Goal: Task Accomplishment & Management: Use online tool/utility

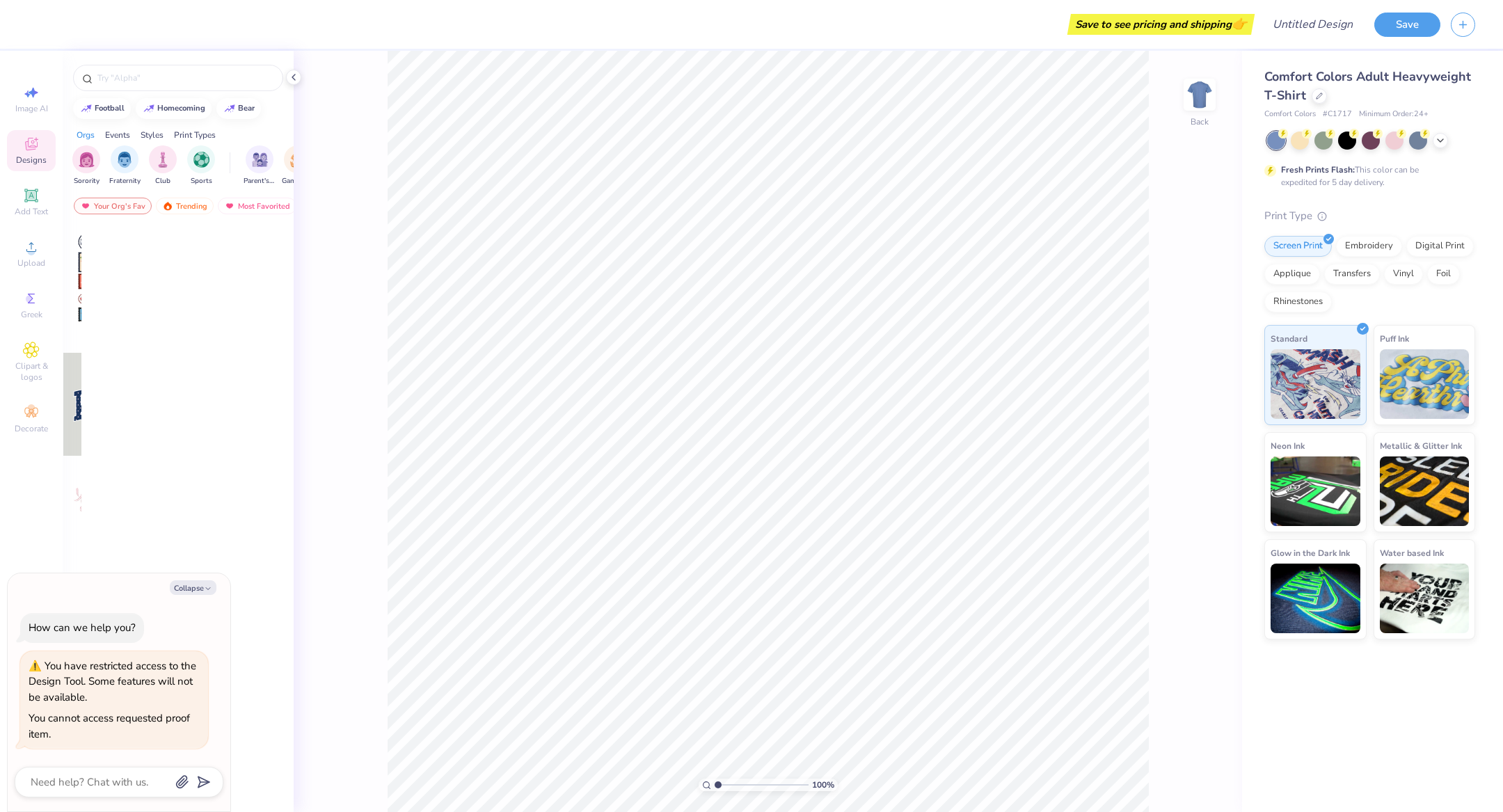
type textarea "x"
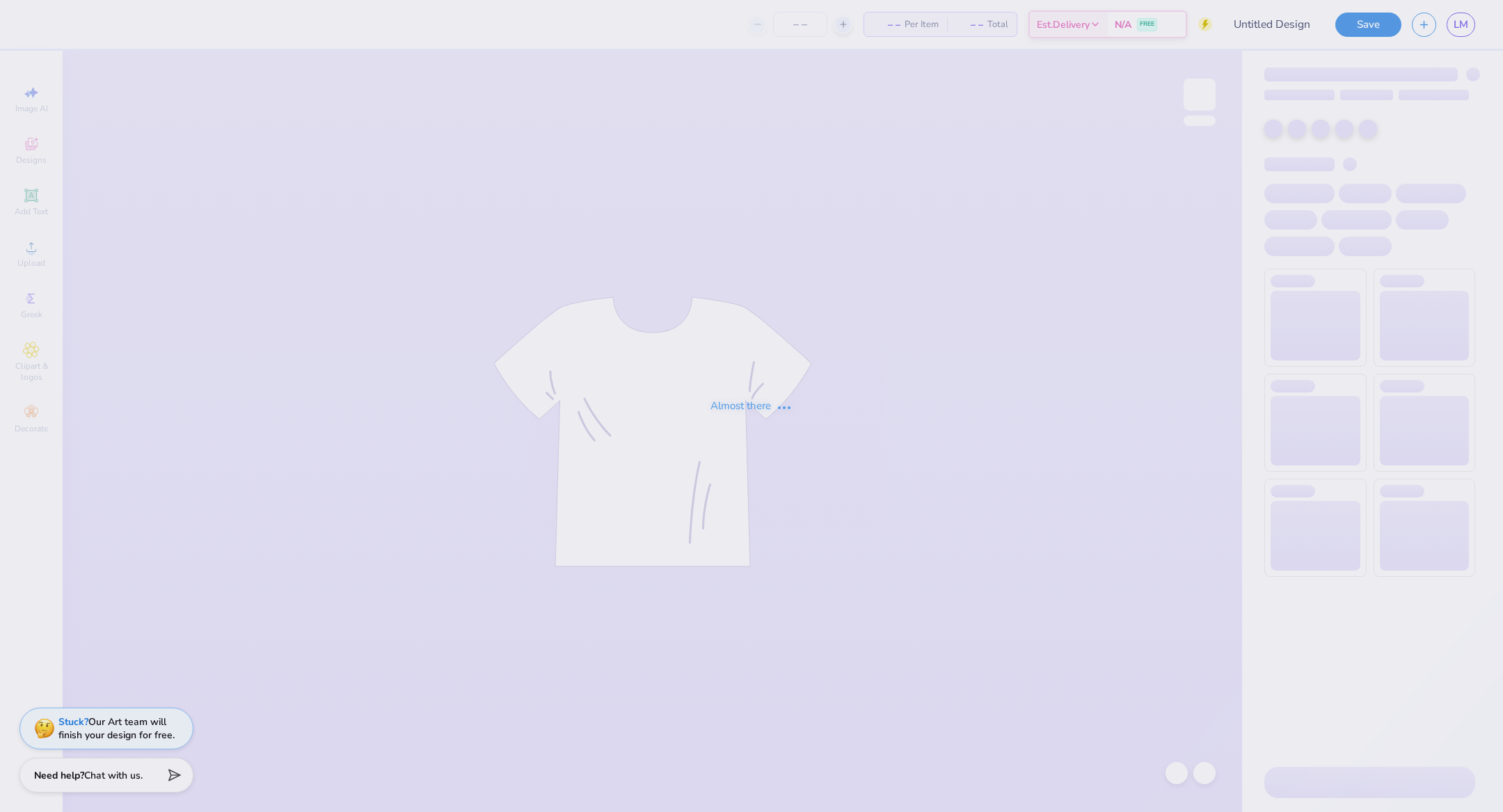
type input "PKT RUSH"
type input "80"
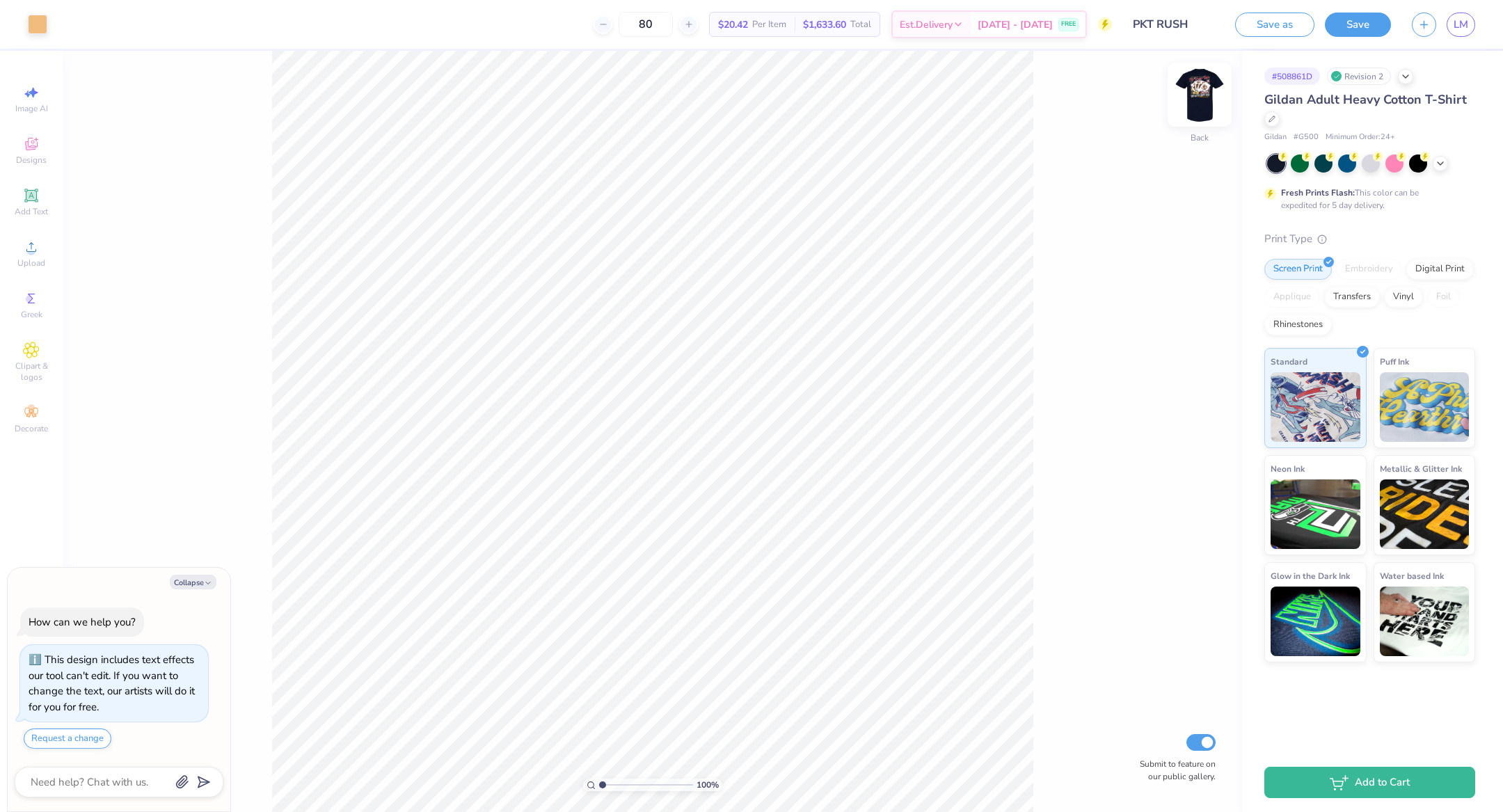
click at [1203, 96] on img at bounding box center [1200, 95] width 56 height 56
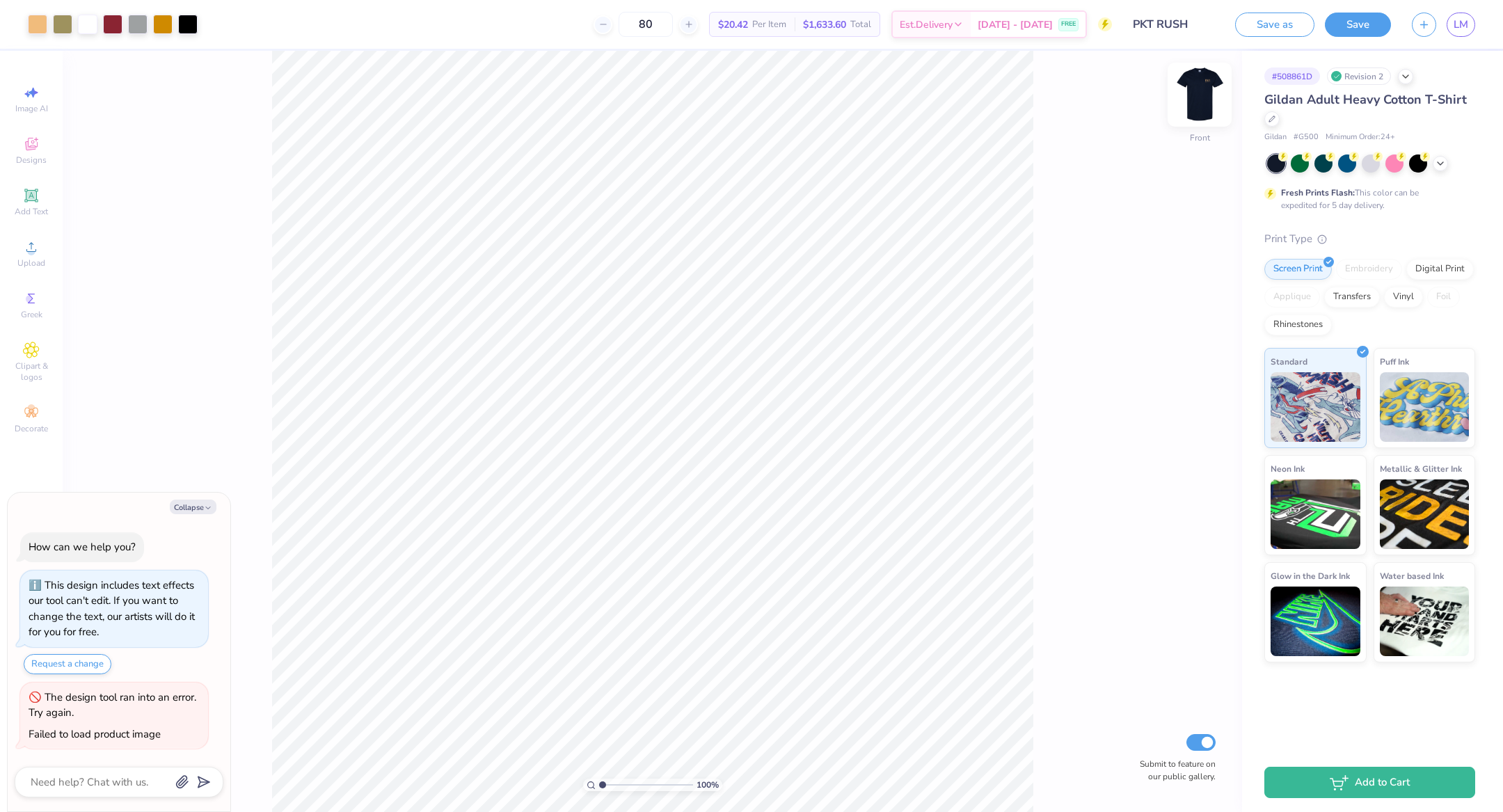
click at [1199, 103] on img at bounding box center [1200, 95] width 56 height 56
click at [1197, 95] on img at bounding box center [1200, 95] width 56 height 56
click at [1197, 98] on img at bounding box center [1200, 95] width 56 height 56
click at [1197, 97] on img at bounding box center [1200, 95] width 56 height 56
click at [1197, 97] on img at bounding box center [1199, 94] width 28 height 28
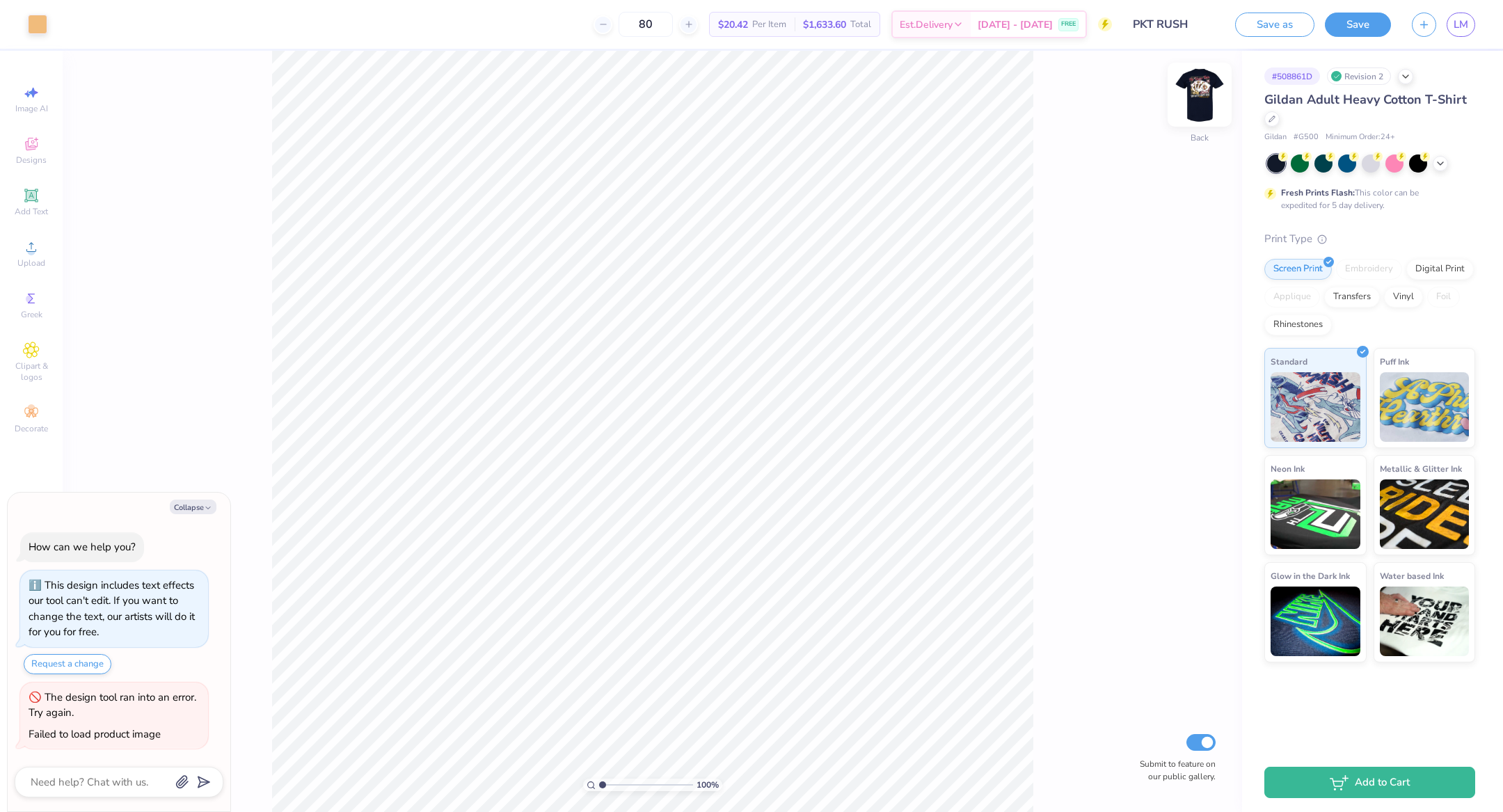
click at [1197, 92] on img at bounding box center [1200, 95] width 56 height 56
click at [1458, 40] on div "Save as Save LM" at bounding box center [1369, 24] width 268 height 49
click at [1458, 34] on link "LM" at bounding box center [1461, 24] width 29 height 24
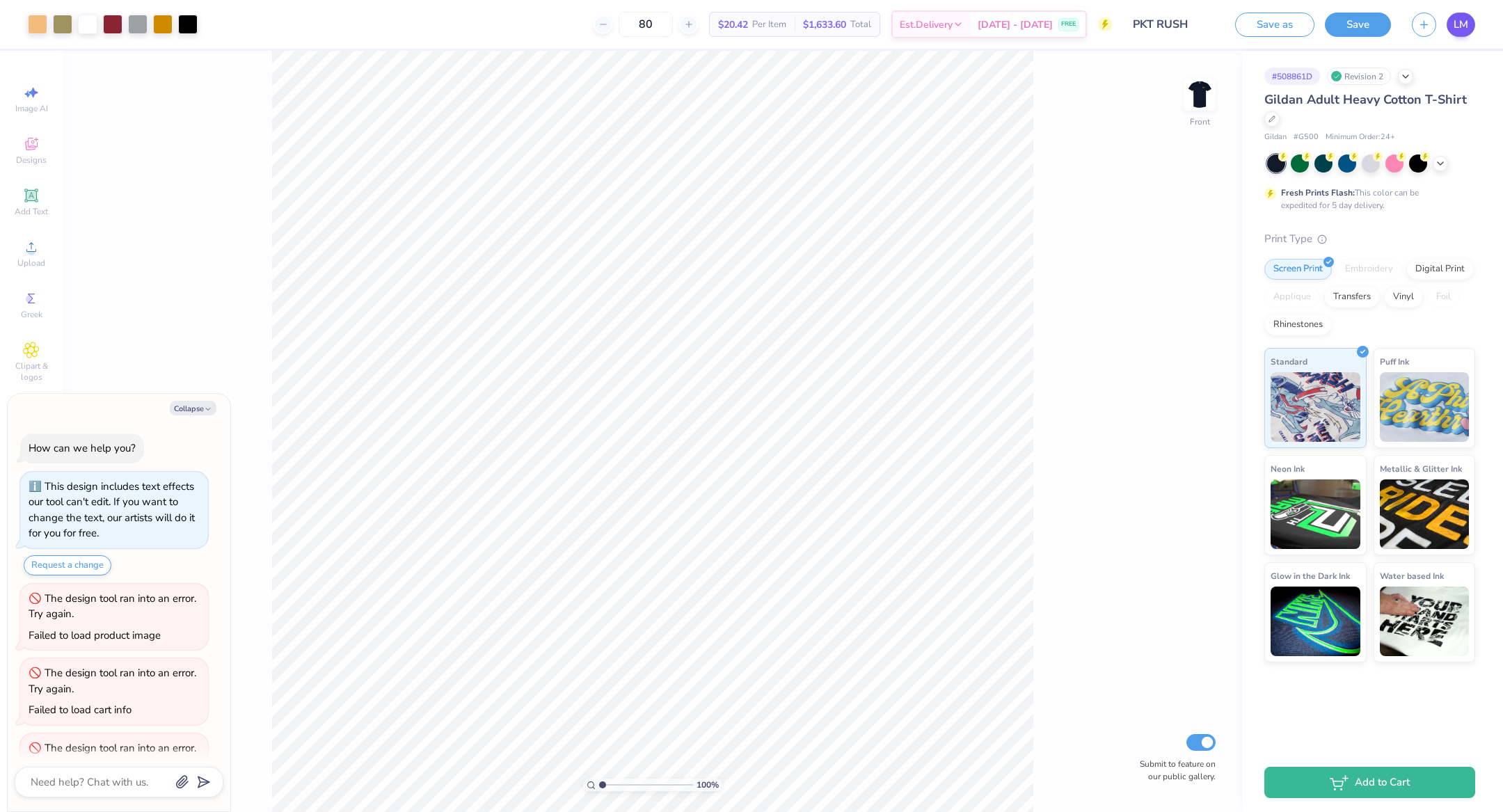
type textarea "x"
